Goal: Task Accomplishment & Management: Use online tool/utility

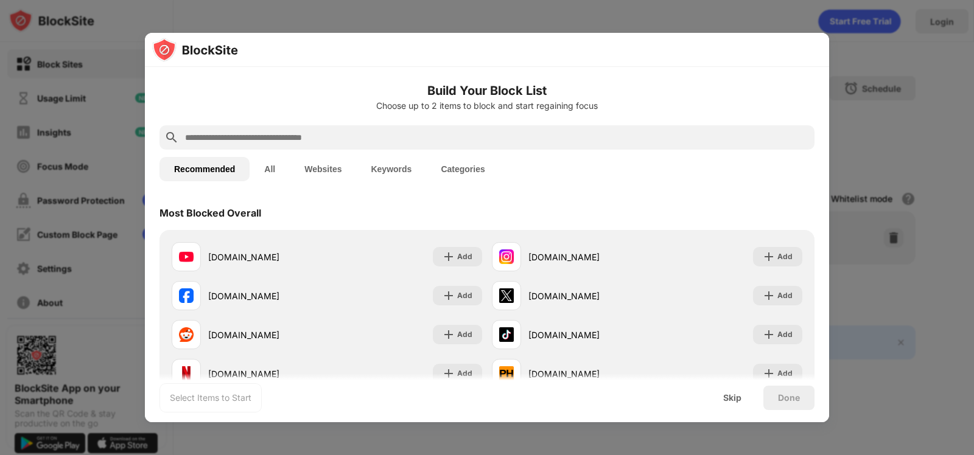
click at [421, 136] on input "text" at bounding box center [497, 137] width 626 height 15
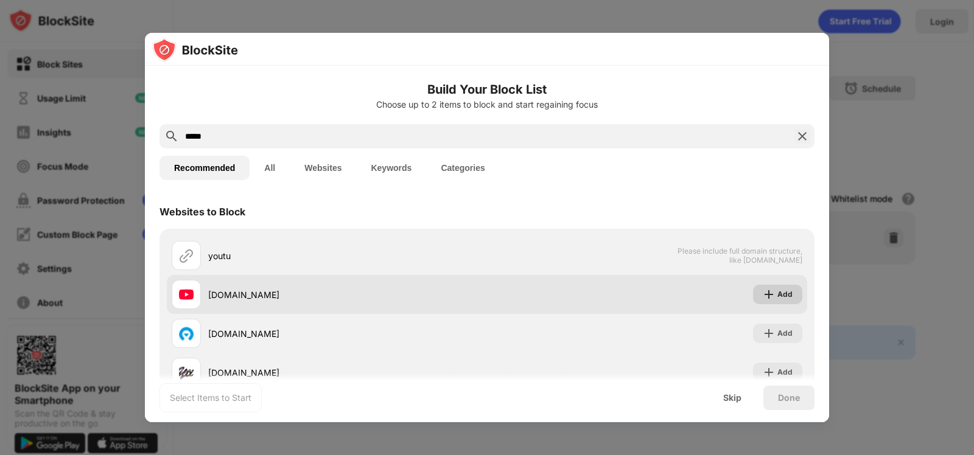
type input "*****"
click at [784, 295] on div "Add" at bounding box center [777, 294] width 49 height 19
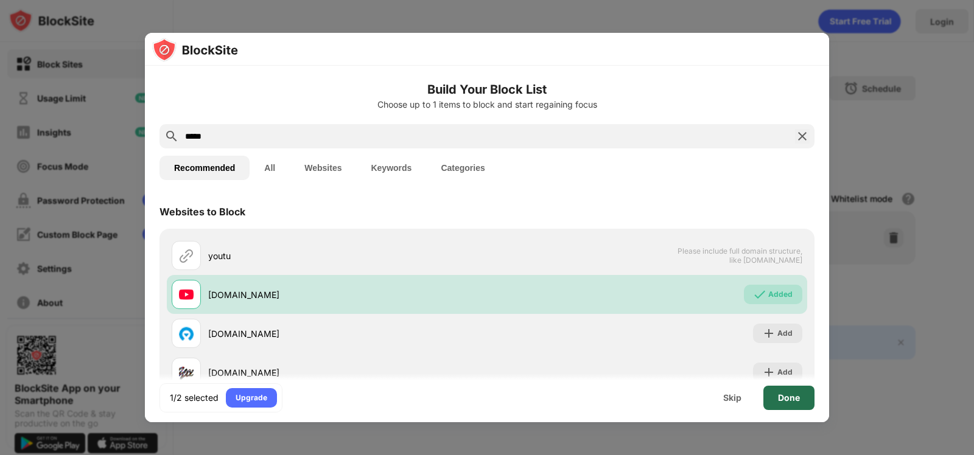
click at [804, 401] on div "Done" at bounding box center [788, 398] width 51 height 24
